Goal: Task Accomplishment & Management: Use online tool/utility

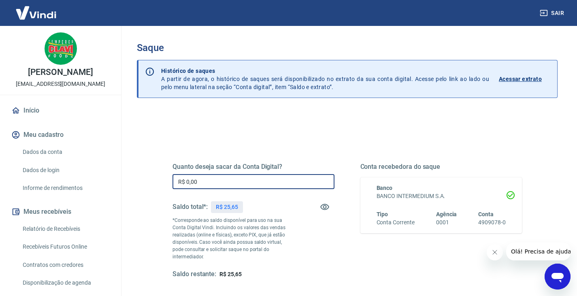
click at [241, 180] on input "R$ 0,00" at bounding box center [253, 181] width 162 height 15
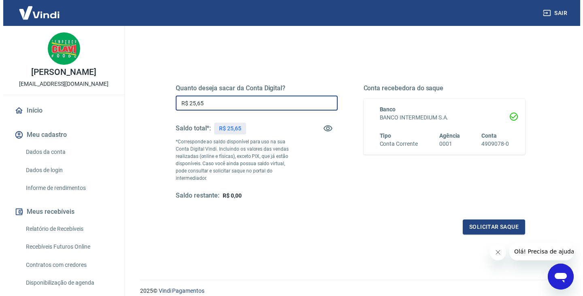
scroll to position [81, 0]
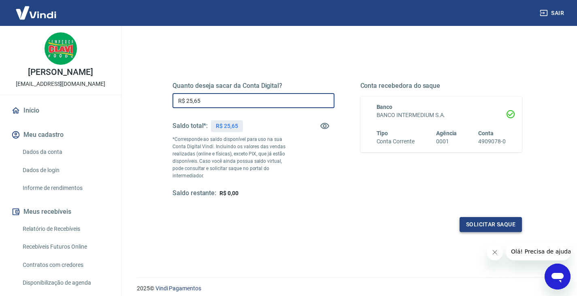
type input "R$ 25,65"
click at [474, 217] on button "Solicitar saque" at bounding box center [490, 224] width 62 height 15
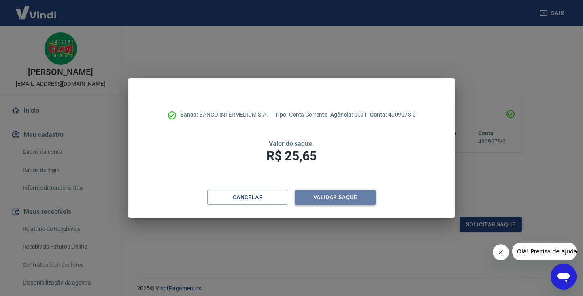
click at [346, 205] on button "Validar saque" at bounding box center [335, 197] width 81 height 15
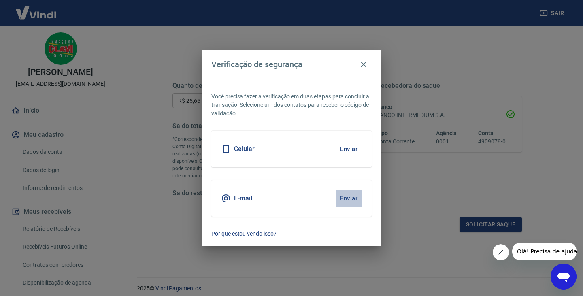
click at [345, 199] on button "Enviar" at bounding box center [348, 198] width 26 height 17
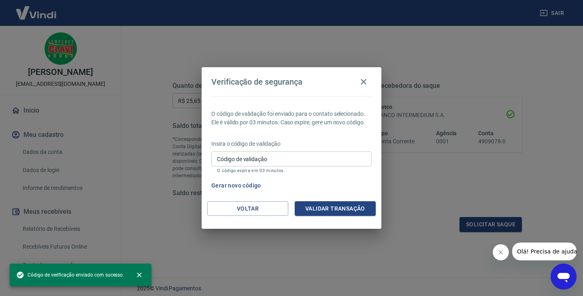
click at [319, 163] on input "Código de validação" at bounding box center [291, 158] width 160 height 15
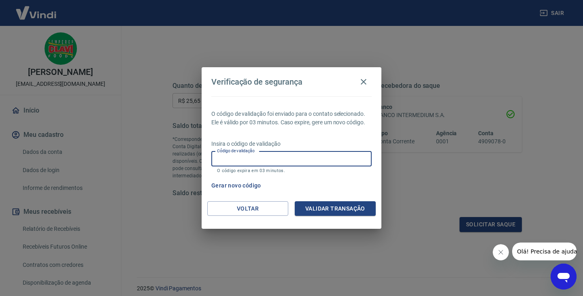
paste input "965840"
type input "965840"
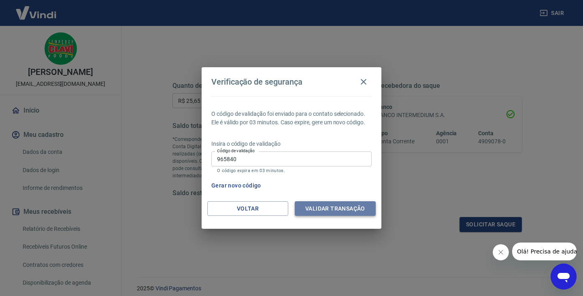
click at [325, 210] on button "Validar transação" at bounding box center [335, 208] width 81 height 15
